Goal: Find specific page/section: Find specific page/section

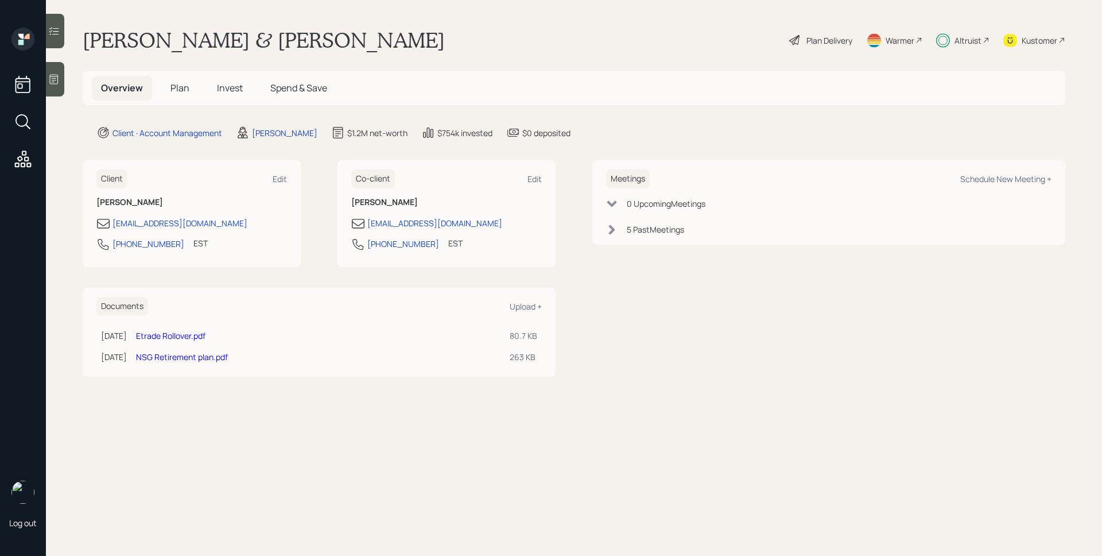
click at [186, 86] on span "Plan" at bounding box center [179, 88] width 19 height 13
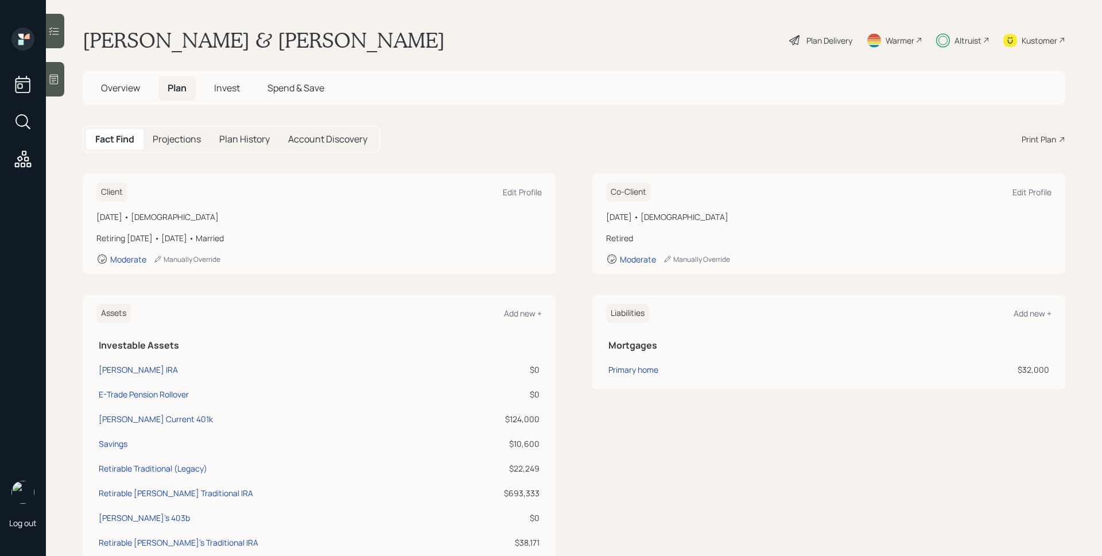
click at [1031, 40] on div "Kustomer" at bounding box center [1040, 40] width 36 height 12
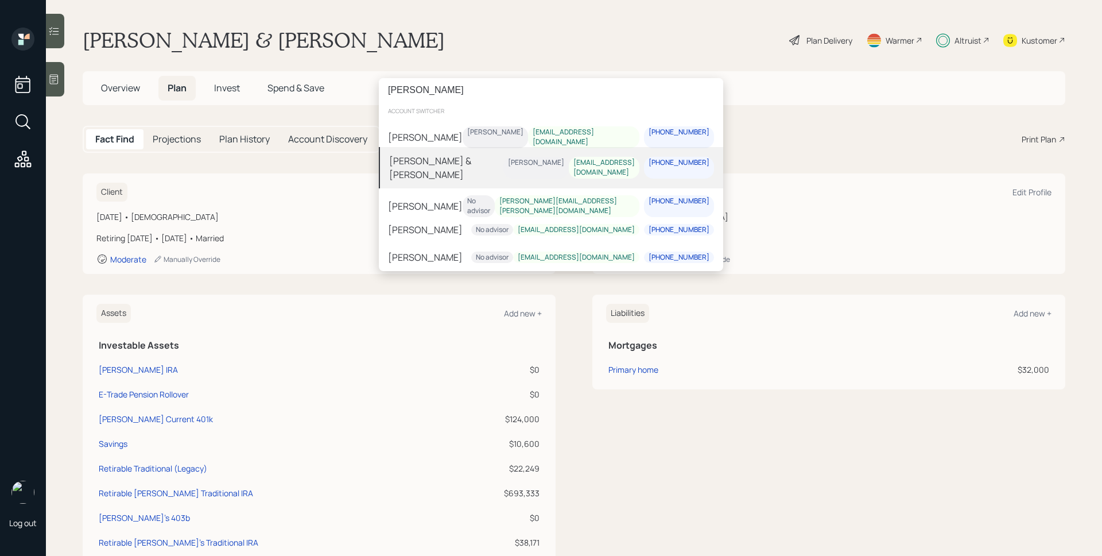
type input "[PERSON_NAME]"
click at [472, 164] on div "[PERSON_NAME] & [PERSON_NAME]" at bounding box center [446, 168] width 114 height 28
